Goal: Transaction & Acquisition: Purchase product/service

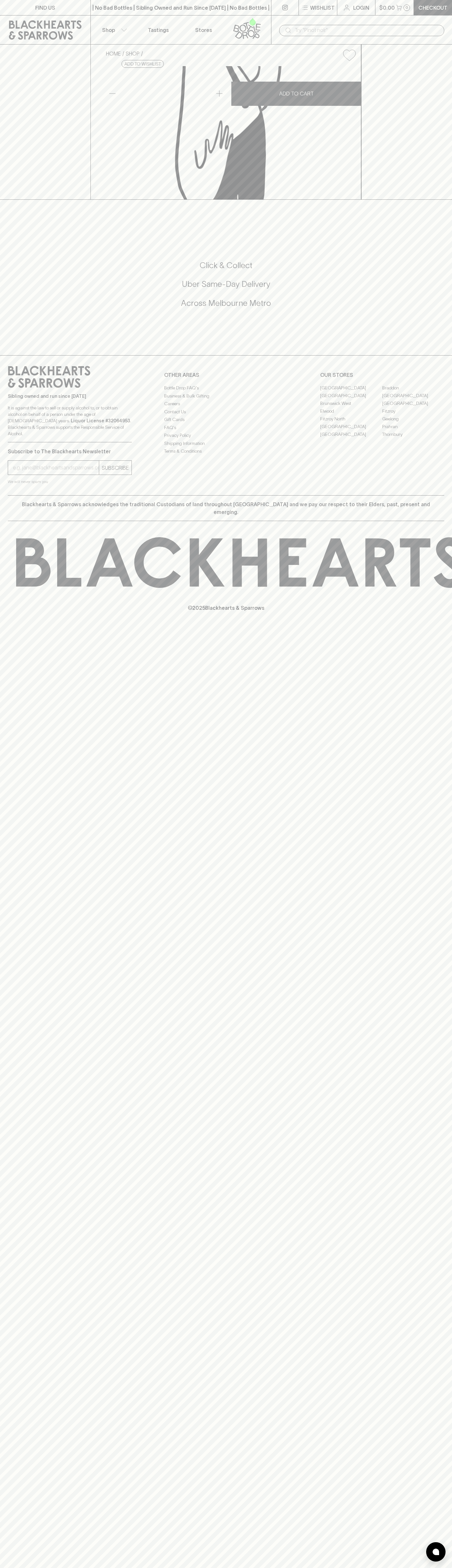
click at [105, 27] on p "Shop" at bounding box center [108, 30] width 13 height 8
click at [381, 1567] on html "FIND US | No Bad Bottles | Sibling Owned and Run Since [DATE] | No Bad Bottles …" at bounding box center [226, 784] width 452 height 1568
click at [8, 1443] on div at bounding box center [226, 784] width 452 height 1568
